Goal: Task Accomplishment & Management: Manage account settings

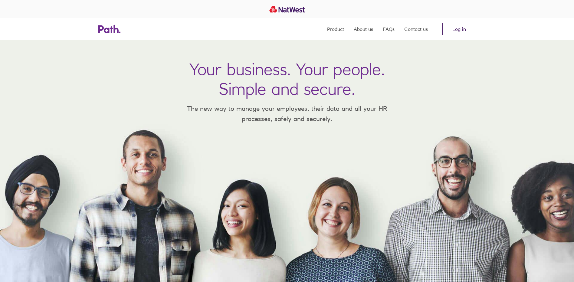
click at [456, 28] on link "Log in" at bounding box center [460, 29] width 34 height 12
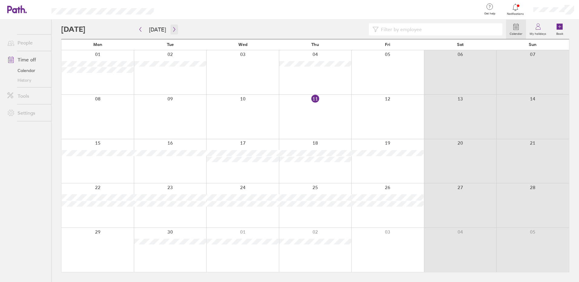
click at [173, 28] on icon "button" at bounding box center [174, 29] width 5 height 5
click at [172, 30] on icon "button" at bounding box center [174, 29] width 5 height 5
click at [172, 28] on icon "button" at bounding box center [174, 29] width 5 height 5
click at [141, 30] on icon "button" at bounding box center [140, 29] width 5 height 5
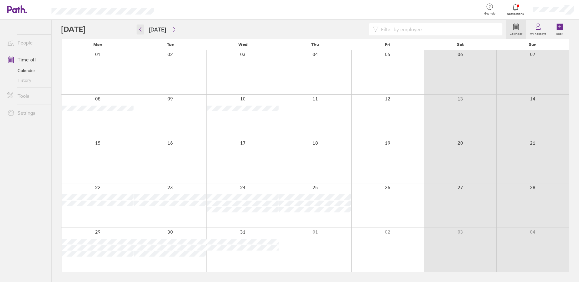
click at [141, 30] on icon "button" at bounding box center [140, 29] width 5 height 5
click at [139, 30] on icon "button" at bounding box center [140, 29] width 5 height 5
